Goal: Task Accomplishment & Management: Use online tool/utility

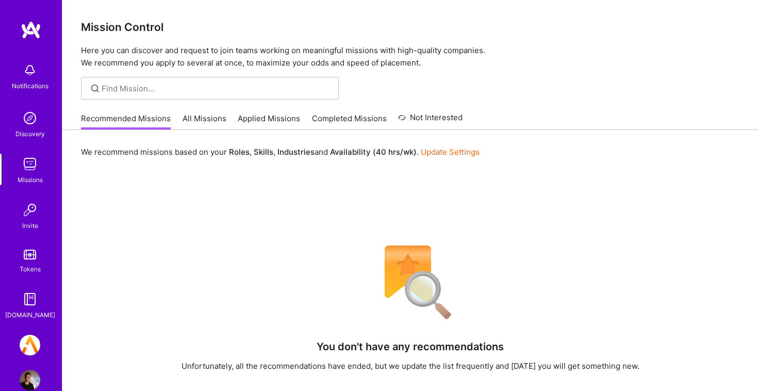
click at [28, 342] on img at bounding box center [30, 345] width 21 height 21
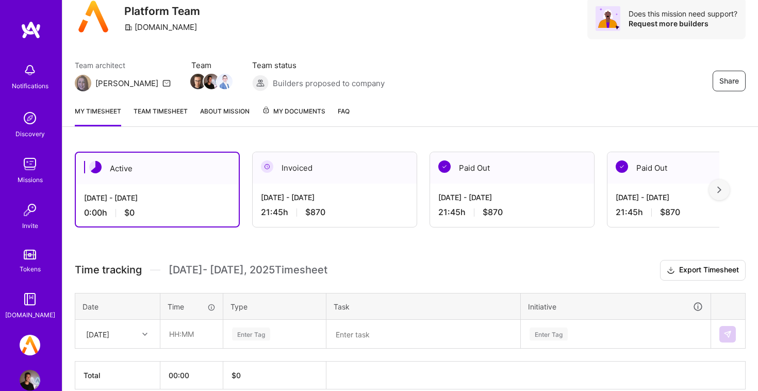
scroll to position [39, 0]
click at [342, 171] on div "Invoiced" at bounding box center [335, 167] width 164 height 31
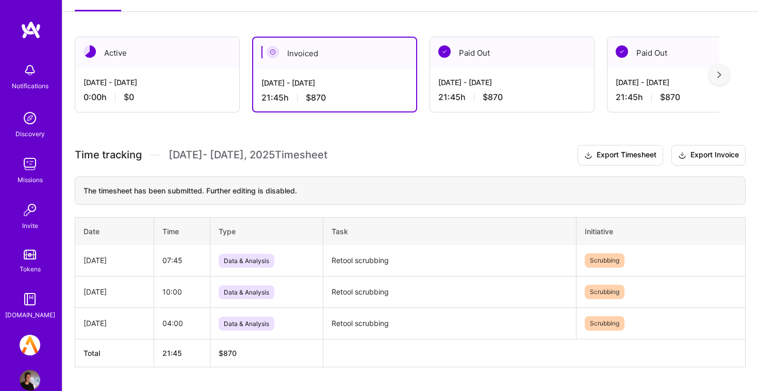
scroll to position [156, 0]
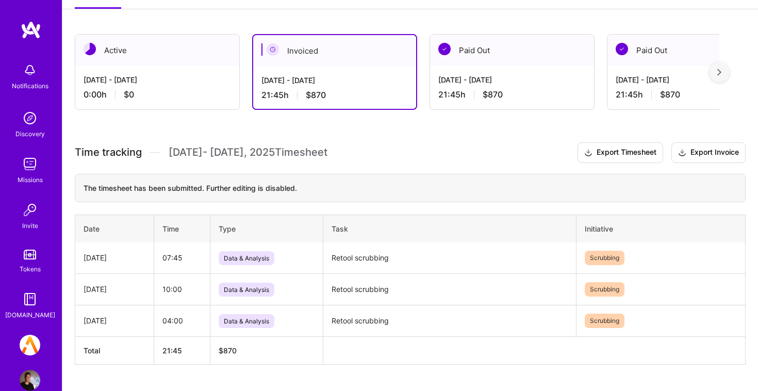
click at [189, 74] on div "[DATE] - [DATE] 0:00 h $0" at bounding box center [157, 87] width 164 height 42
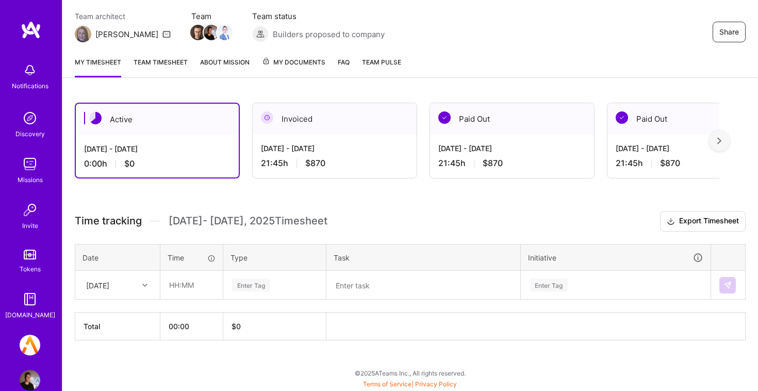
scroll to position [87, 0]
click at [137, 286] on div "[DATE]" at bounding box center [109, 284] width 57 height 17
click at [138, 311] on div "[DATE]" at bounding box center [117, 314] width 83 height 19
click at [142, 279] on div at bounding box center [146, 284] width 16 height 13
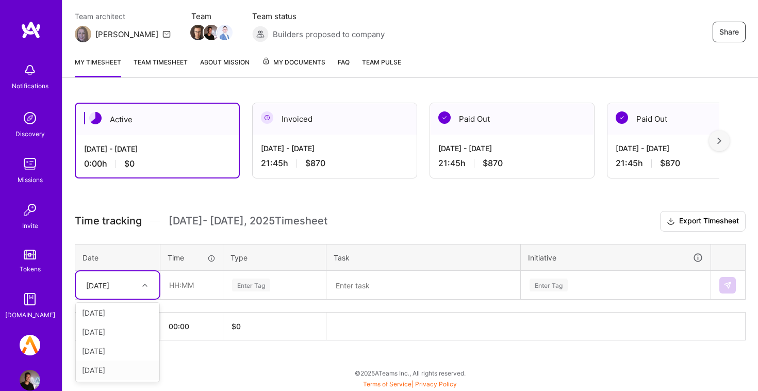
click at [121, 370] on div "[DATE]" at bounding box center [117, 369] width 83 height 19
click at [128, 282] on div "[DATE]" at bounding box center [109, 284] width 57 height 17
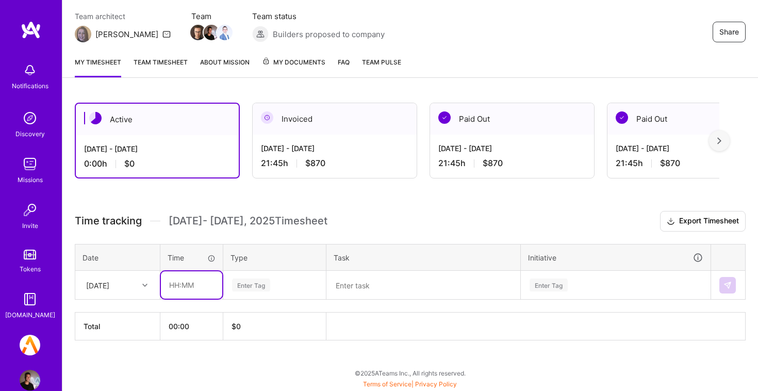
click at [204, 288] on input "text" at bounding box center [191, 284] width 61 height 27
type input "10:00"
click at [268, 289] on div "Enter Tag" at bounding box center [251, 285] width 38 height 16
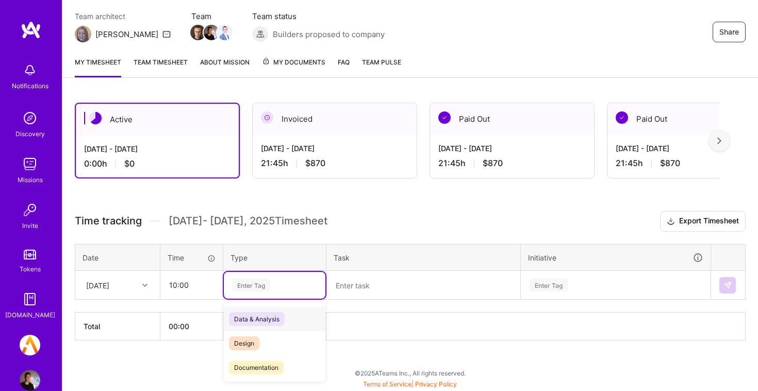
click at [305, 322] on div "Data & Analysis" at bounding box center [275, 319] width 102 height 24
click at [366, 290] on textarea at bounding box center [423, 285] width 192 height 27
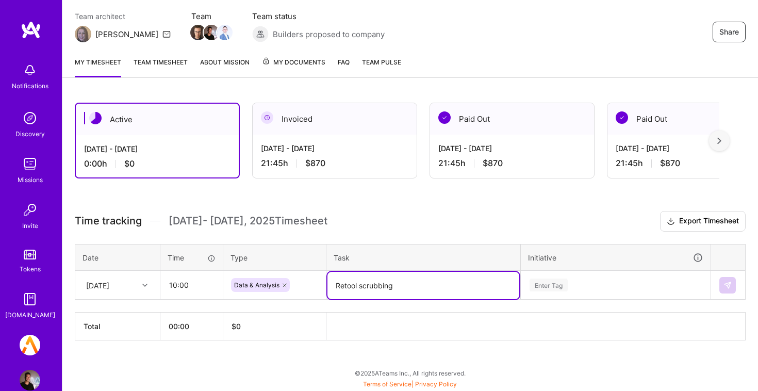
type textarea "Retool scrubbing"
click at [586, 286] on div "Enter Tag" at bounding box center [615, 285] width 189 height 27
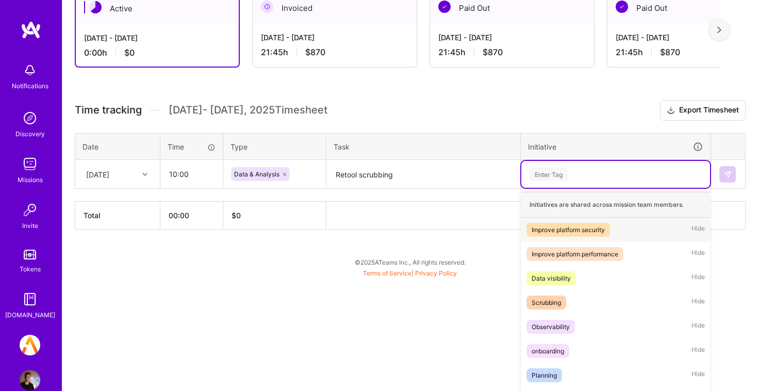
scroll to position [210, 0]
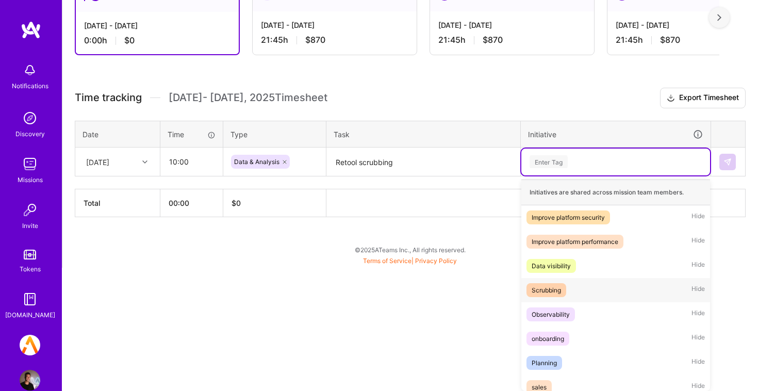
click at [598, 285] on div "Scrubbing Hide" at bounding box center [615, 290] width 189 height 24
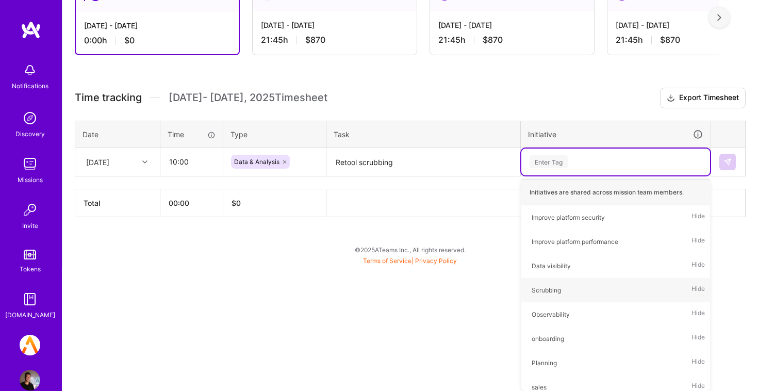
scroll to position [87, 0]
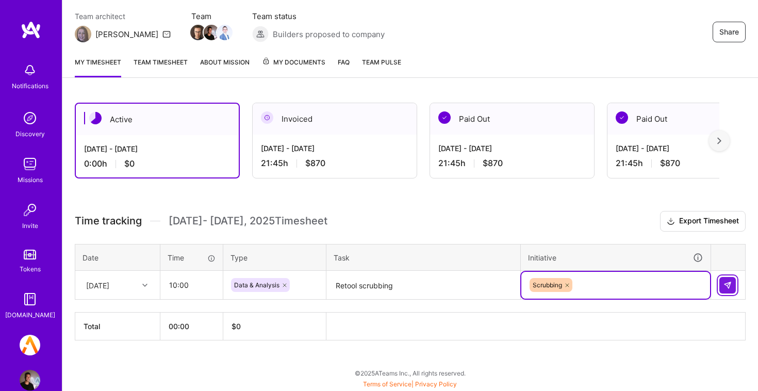
click at [727, 283] on img at bounding box center [727, 285] width 8 height 8
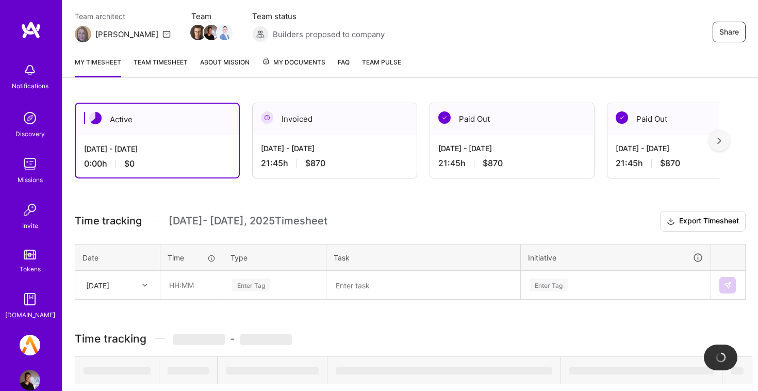
click at [380, 222] on h3 "Time tracking [DATE] - [DATE] Timesheet Export Timesheet" at bounding box center [410, 221] width 671 height 21
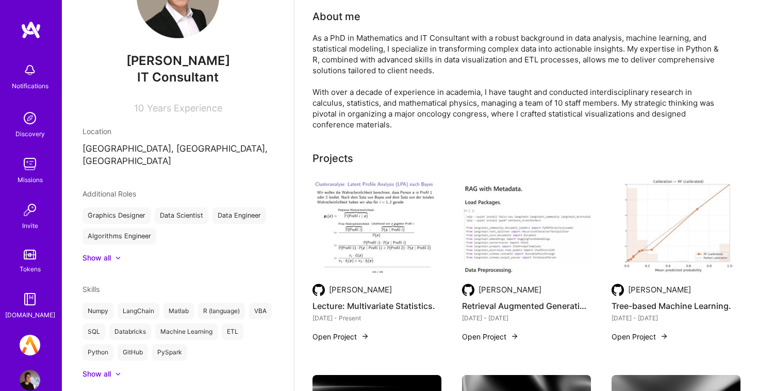
scroll to position [66, 0]
click at [344, 244] on img at bounding box center [376, 226] width 129 height 97
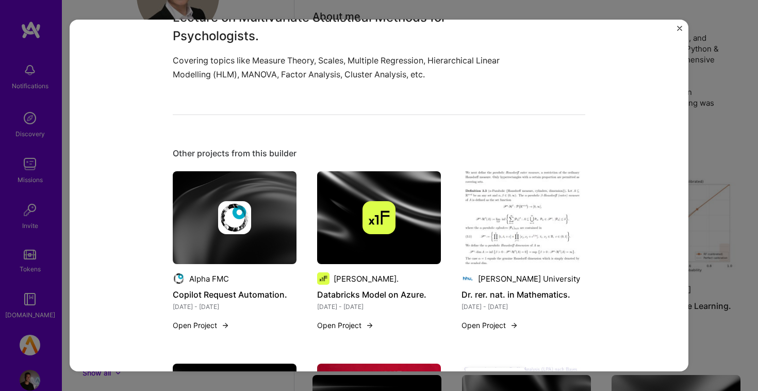
scroll to position [784, 0]
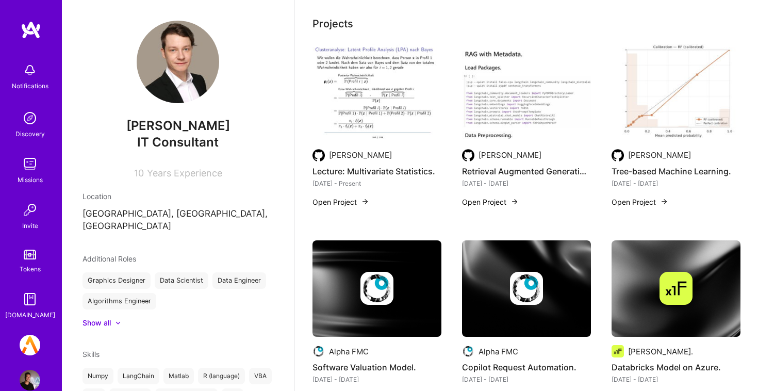
scroll to position [201, 0]
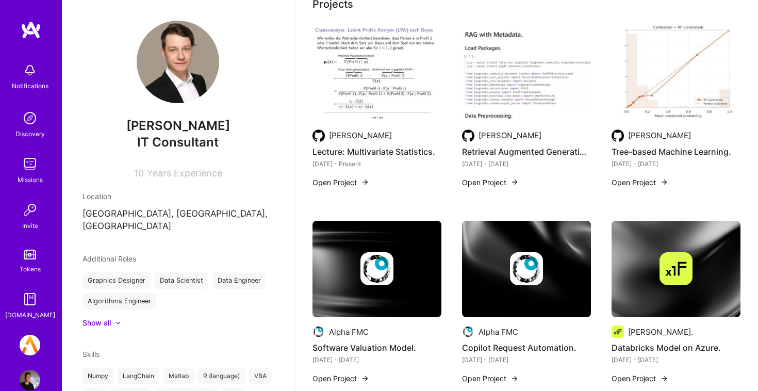
click at [374, 104] on img at bounding box center [376, 72] width 129 height 97
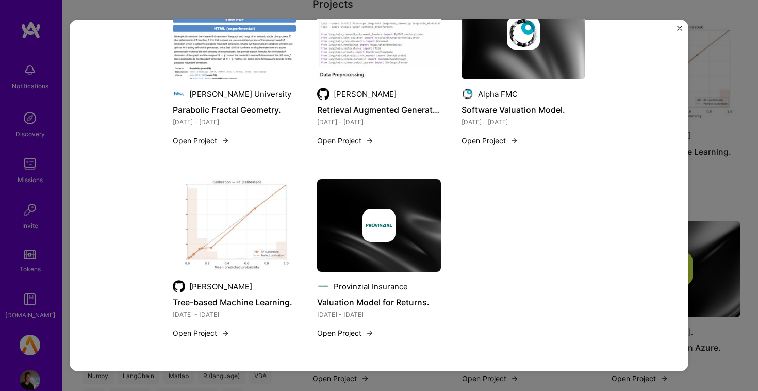
scroll to position [1332, 0]
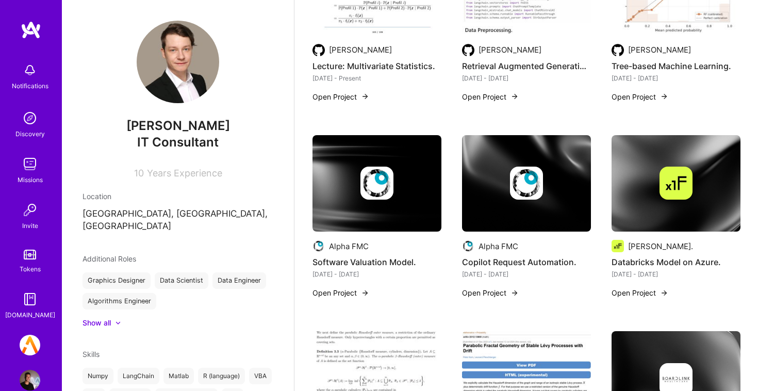
scroll to position [290, 0]
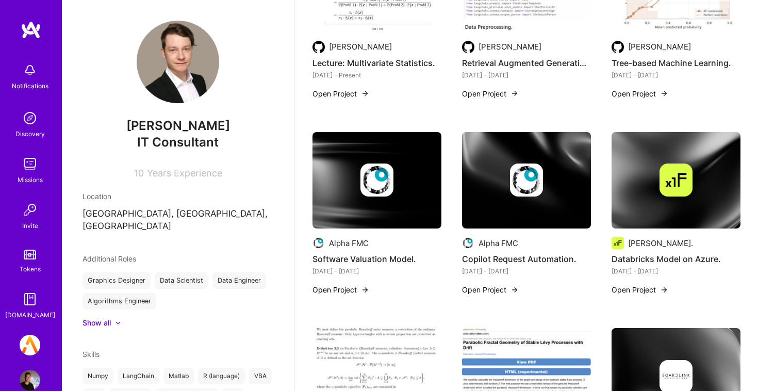
click at [662, 203] on img at bounding box center [675, 180] width 129 height 97
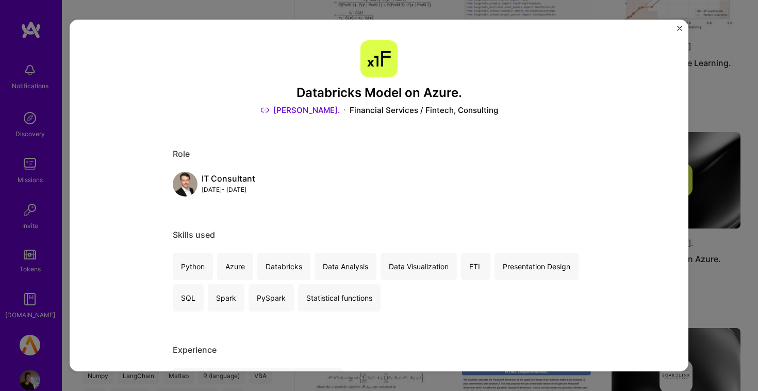
scroll to position [-34, 0]
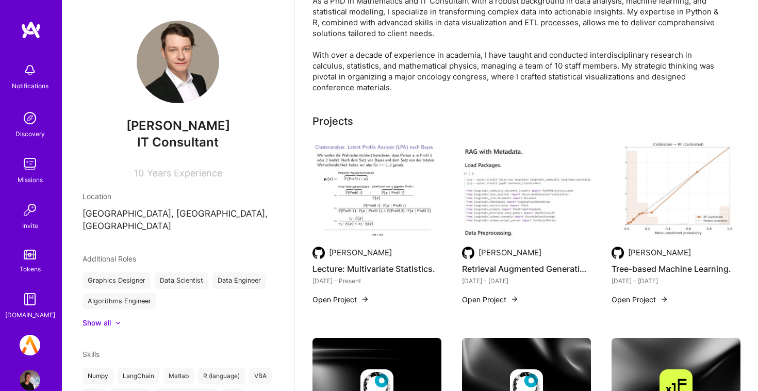
scroll to position [46, 0]
